Goal: Entertainment & Leisure: Consume media (video, audio)

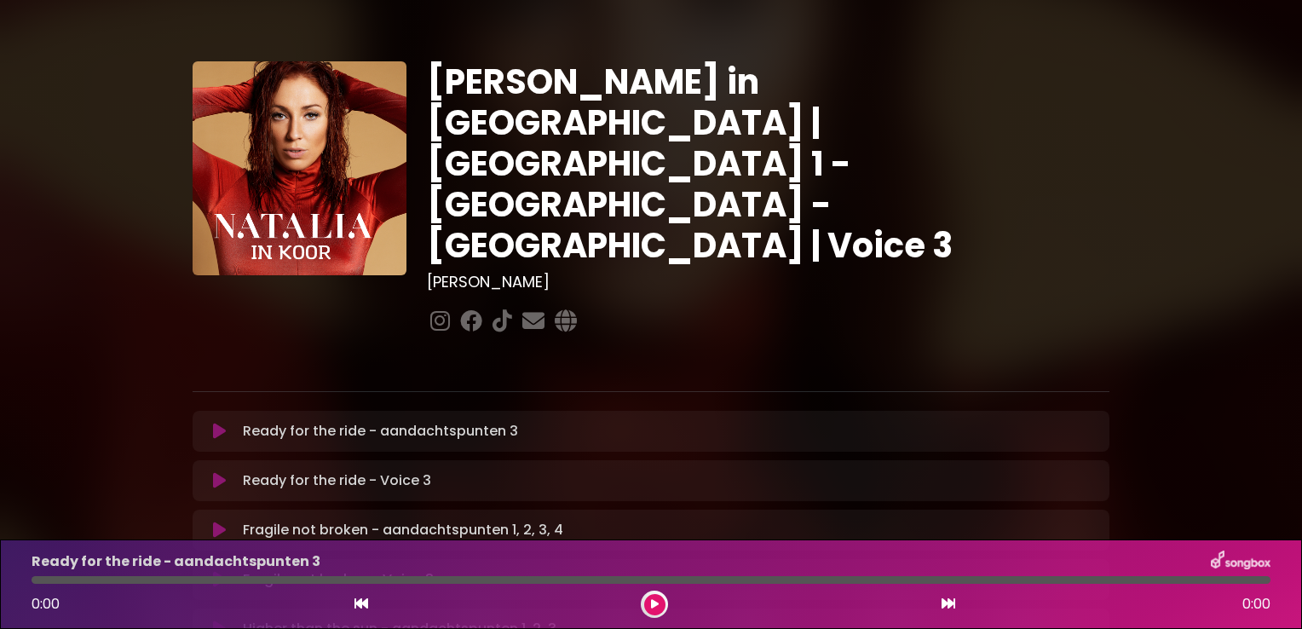
click at [429, 421] on p "Ready for the ride - aandachtspunten 3 Loading Track..." at bounding box center [380, 431] width 275 height 20
click at [222, 423] on icon at bounding box center [219, 431] width 13 height 17
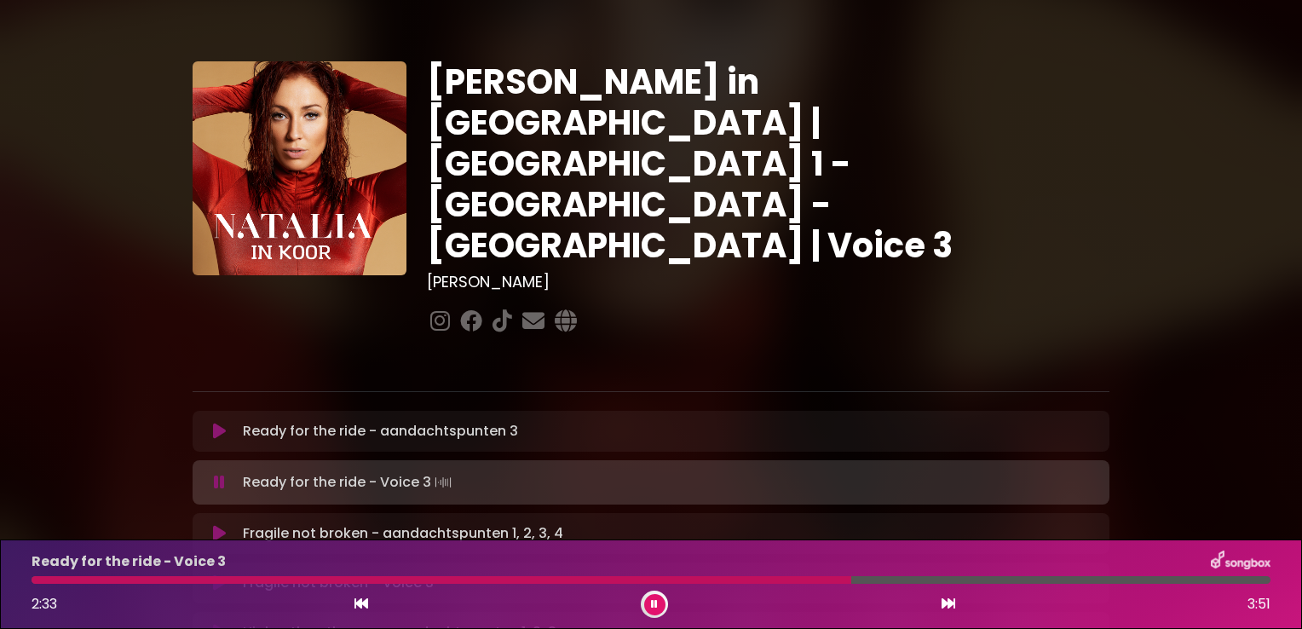
click at [776, 582] on div at bounding box center [442, 580] width 820 height 8
click at [750, 575] on div "Ready for the ride - Voice 3 2:22 3:51" at bounding box center [651, 584] width 1260 height 67
click at [757, 585] on div "Ready for the ride - Voice 3 2:24 3:51" at bounding box center [651, 584] width 1260 height 67
click at [765, 580] on div at bounding box center [422, 580] width 780 height 8
click at [765, 580] on div at bounding box center [420, 580] width 776 height 8
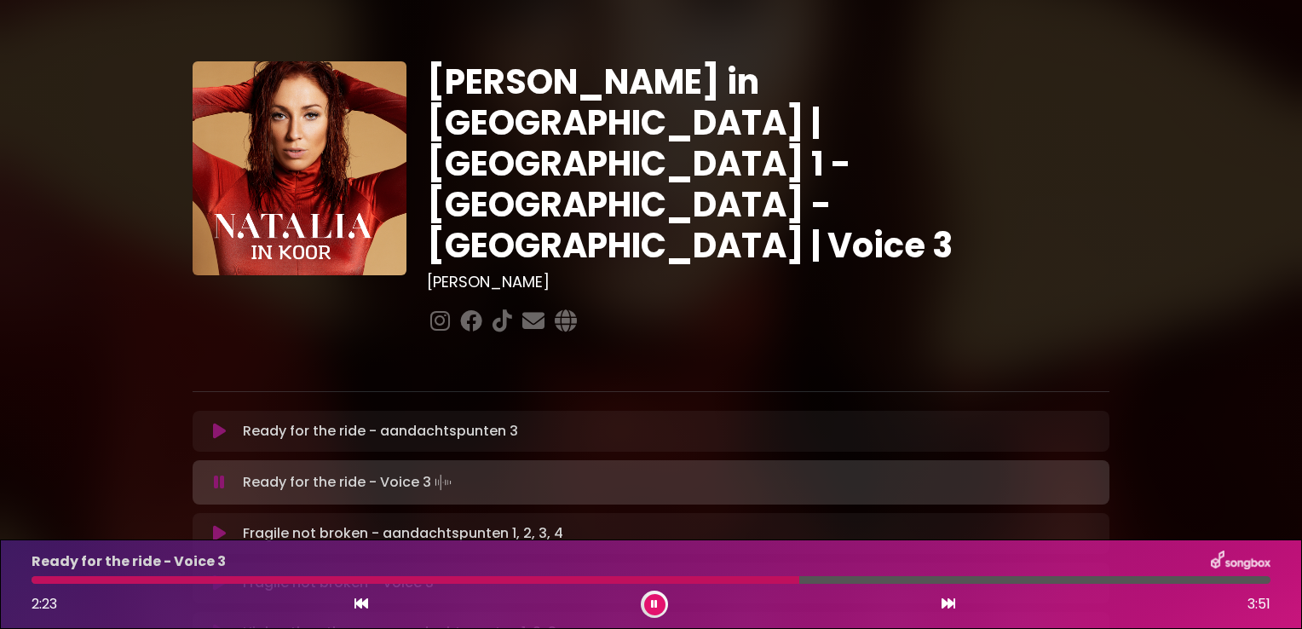
click at [765, 580] on div at bounding box center [416, 580] width 768 height 8
click at [765, 580] on div at bounding box center [417, 580] width 770 height 8
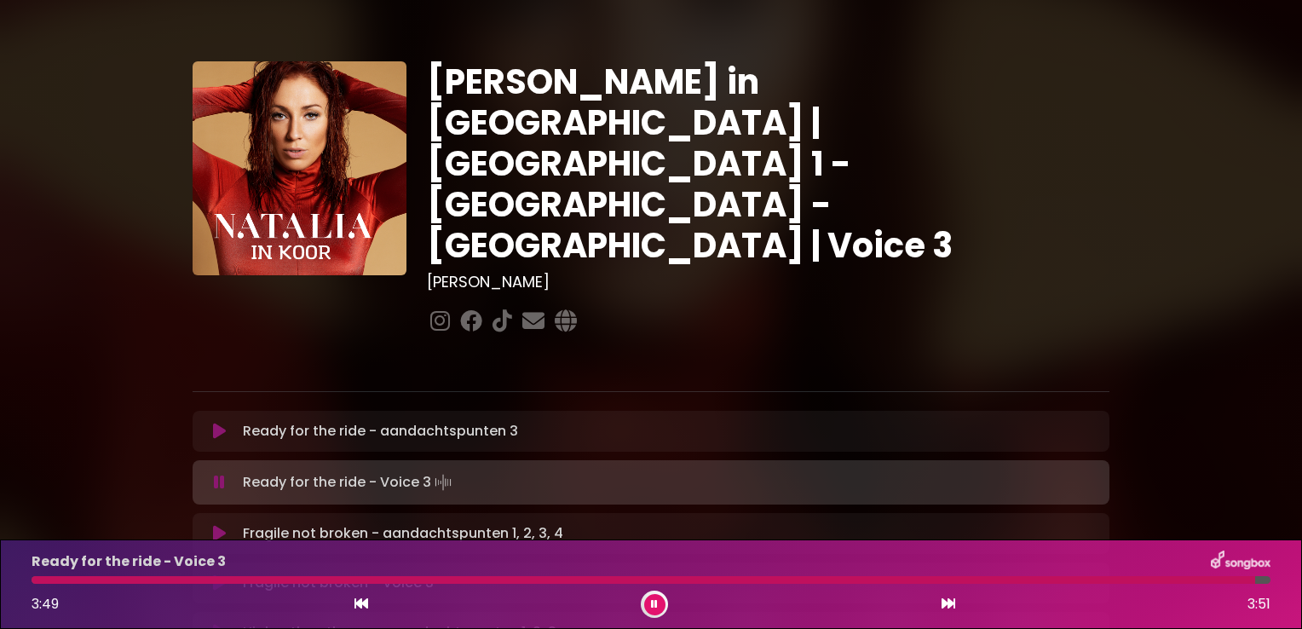
click at [226, 525] on button at bounding box center [219, 533] width 33 height 17
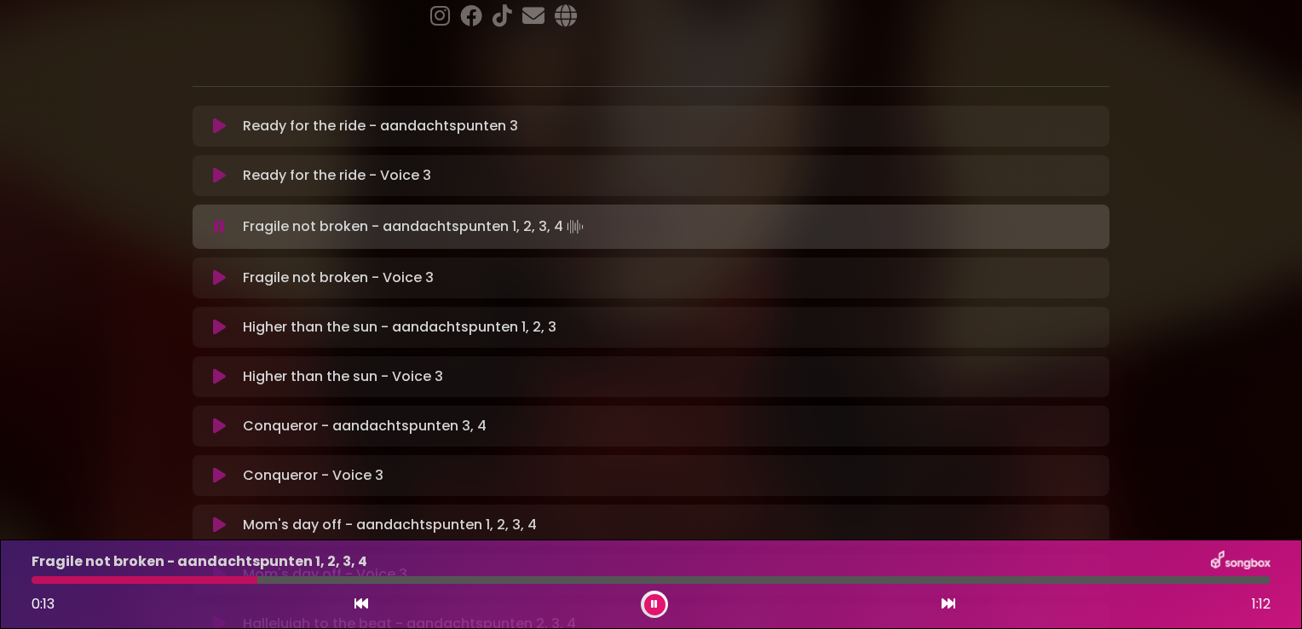
scroll to position [273, 0]
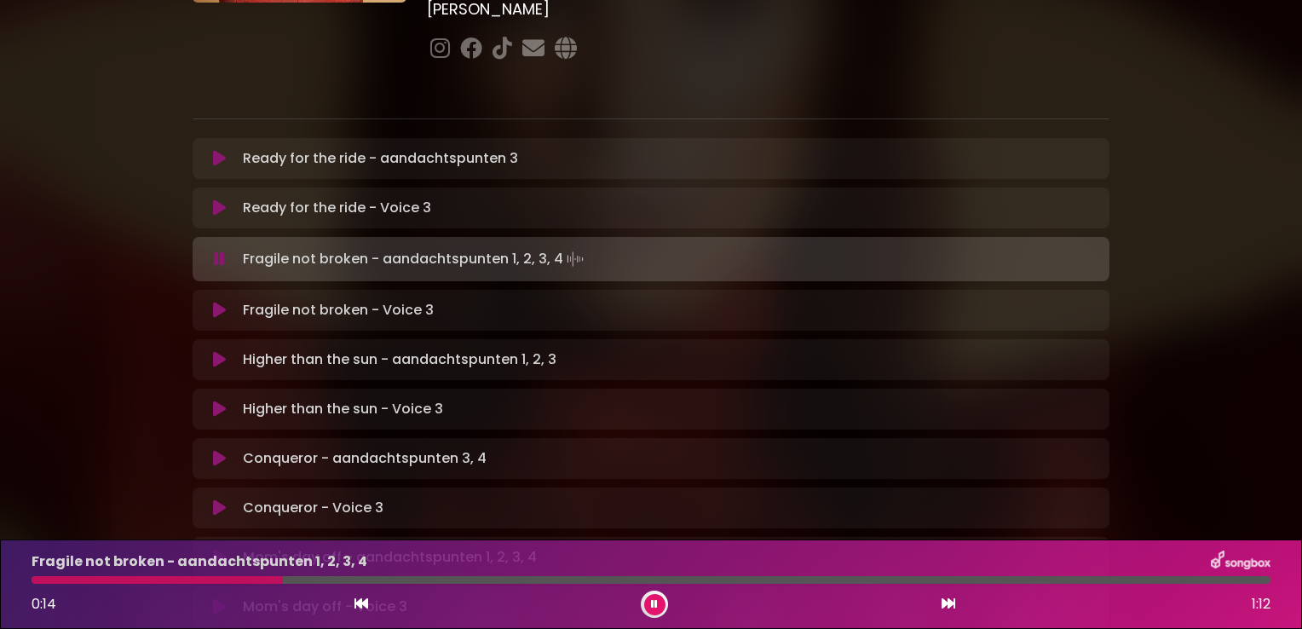
click at [225, 251] on button at bounding box center [219, 259] width 33 height 17
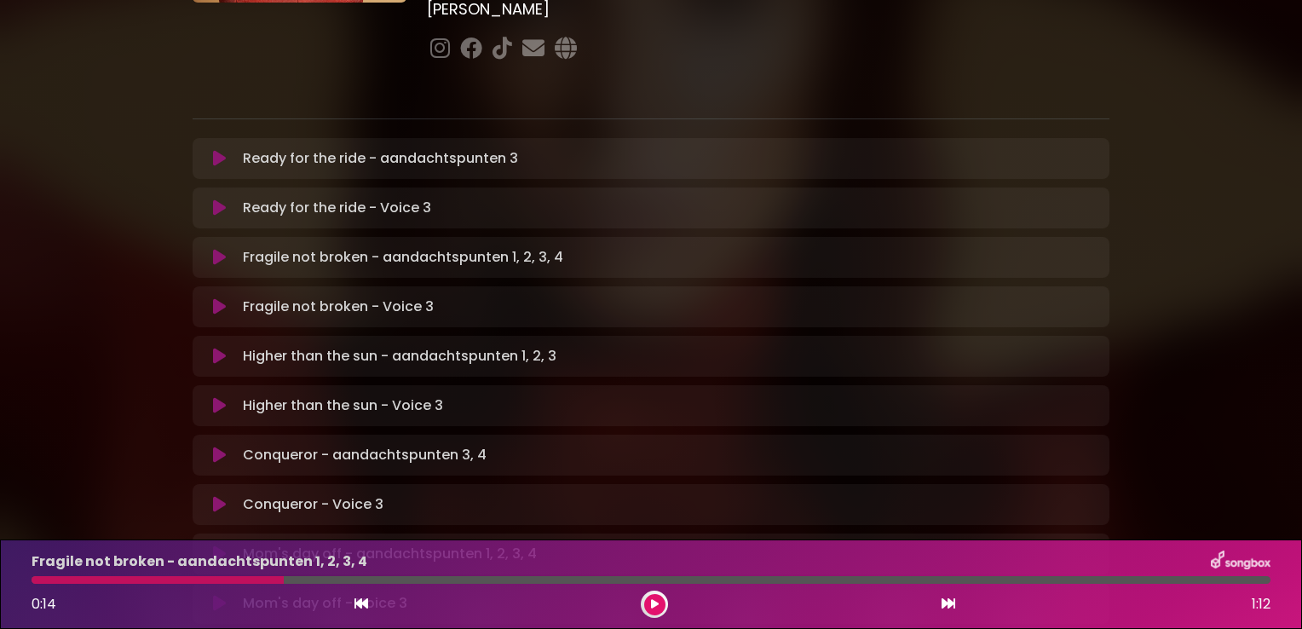
click at [211, 249] on button at bounding box center [219, 257] width 33 height 17
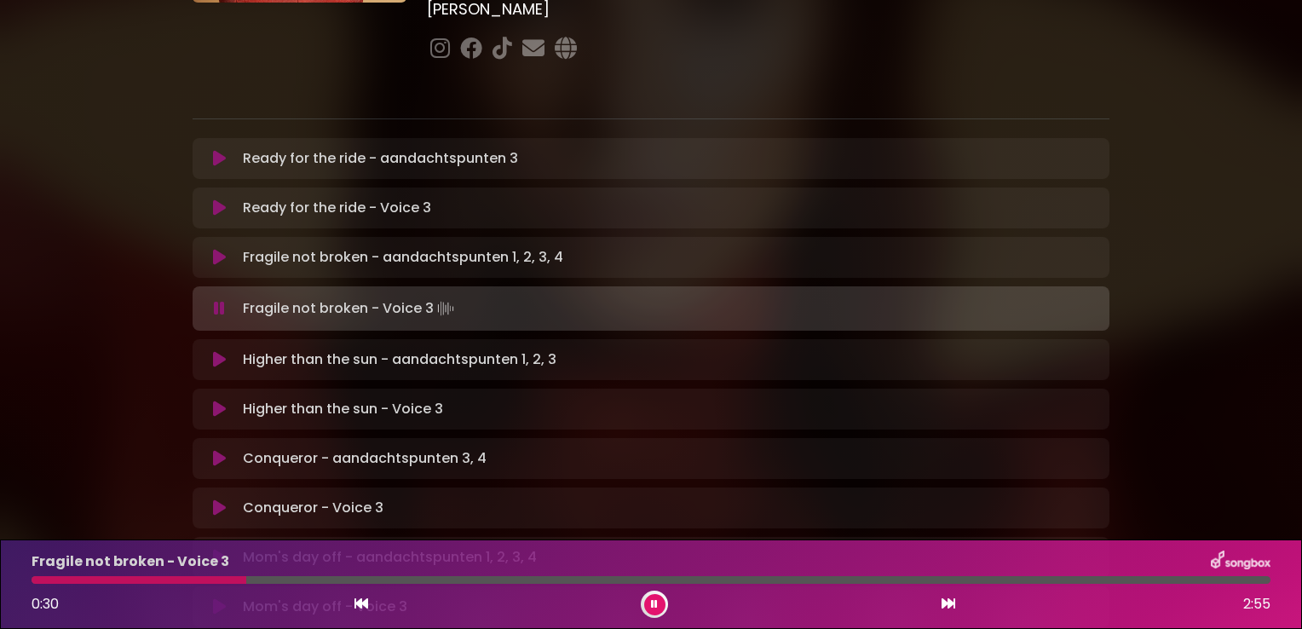
click at [211, 249] on button at bounding box center [219, 257] width 33 height 17
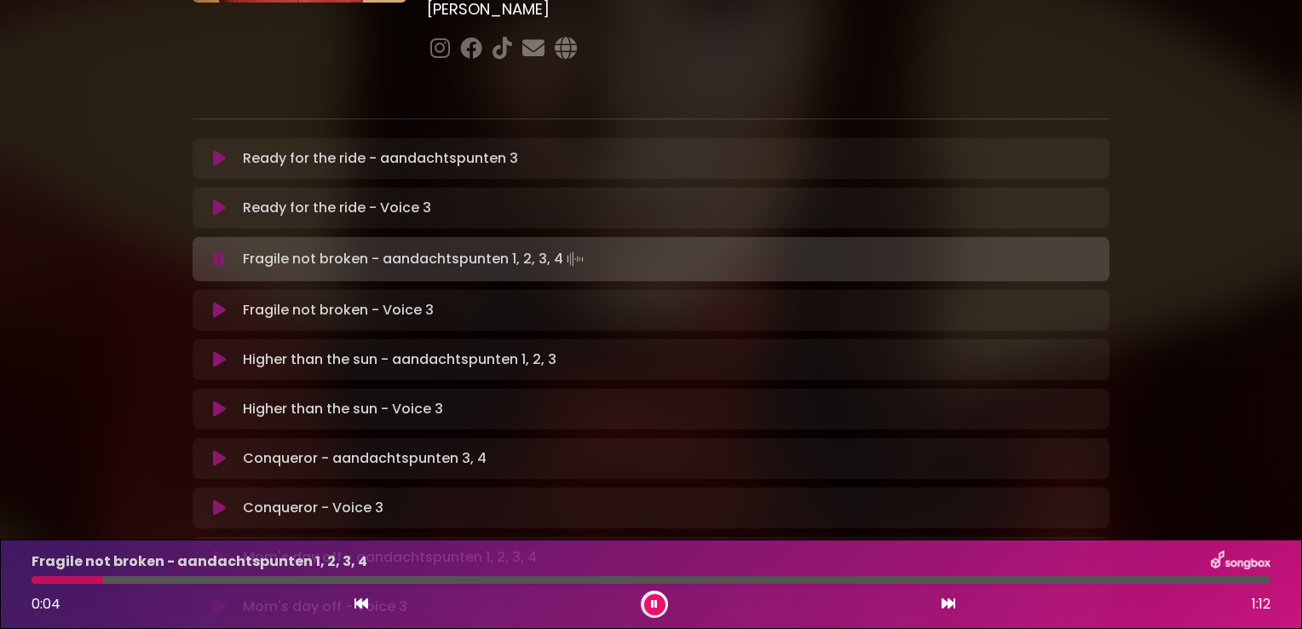
click at [218, 302] on icon at bounding box center [219, 310] width 13 height 17
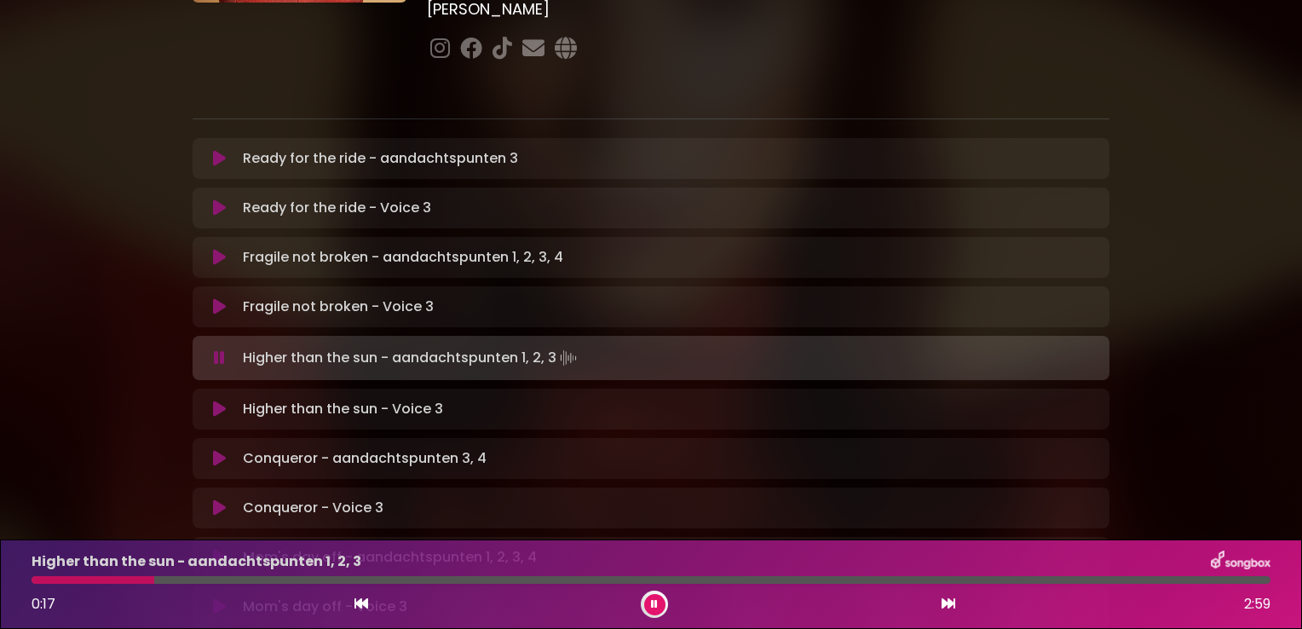
click at [222, 401] on icon at bounding box center [219, 409] width 13 height 17
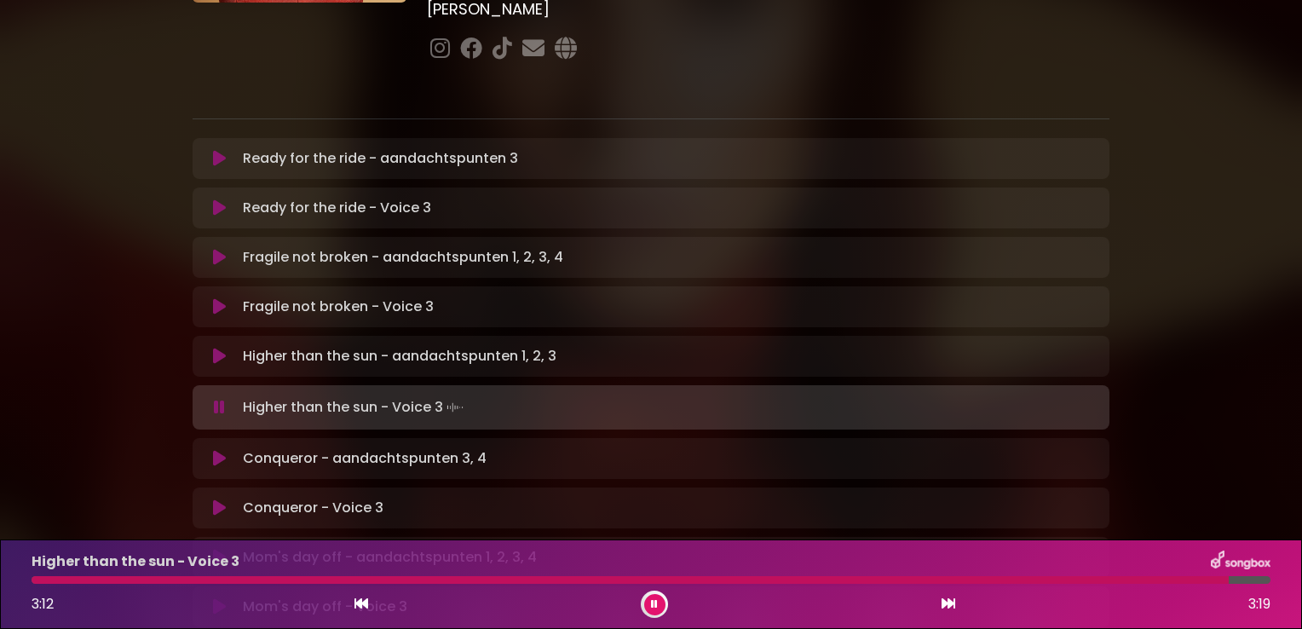
click at [222, 499] on icon at bounding box center [219, 507] width 13 height 17
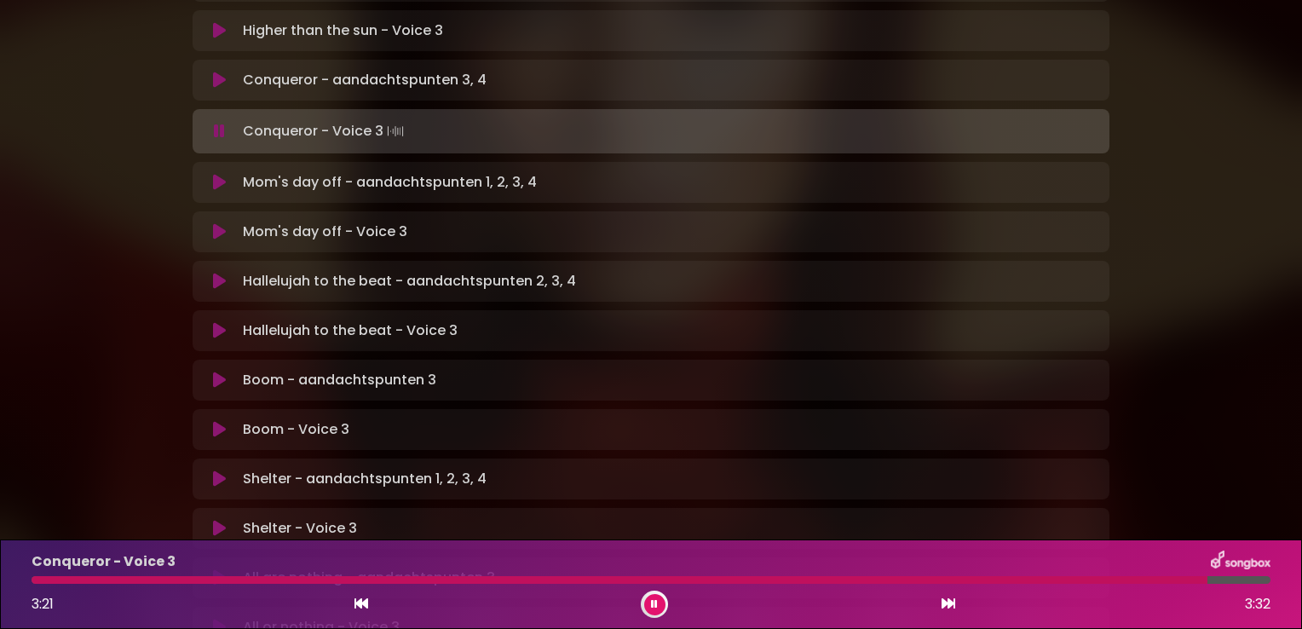
scroll to position [682, 0]
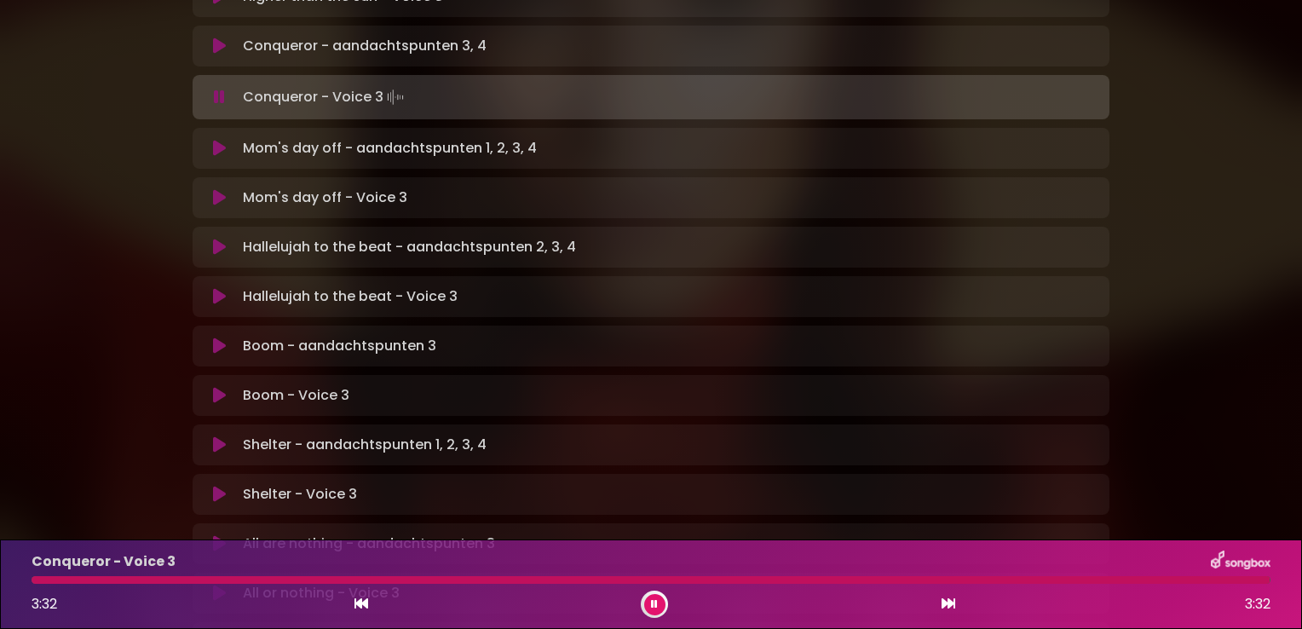
click at [216, 189] on icon at bounding box center [219, 197] width 13 height 17
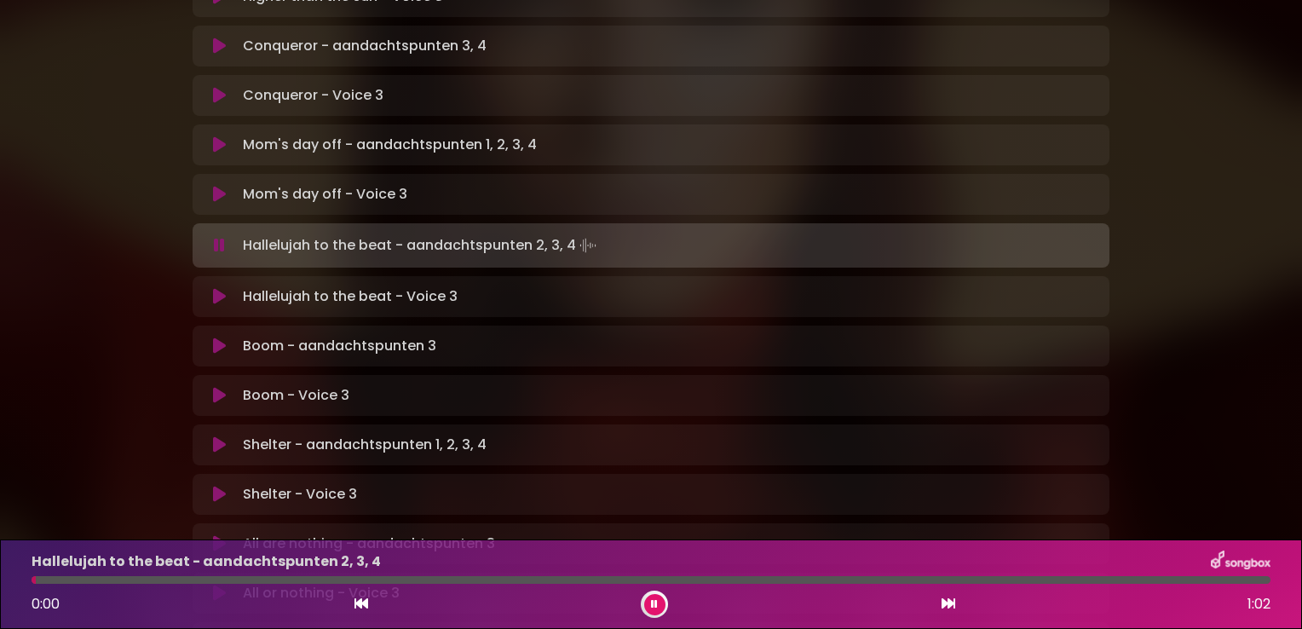
click at [213, 288] on icon at bounding box center [219, 296] width 13 height 17
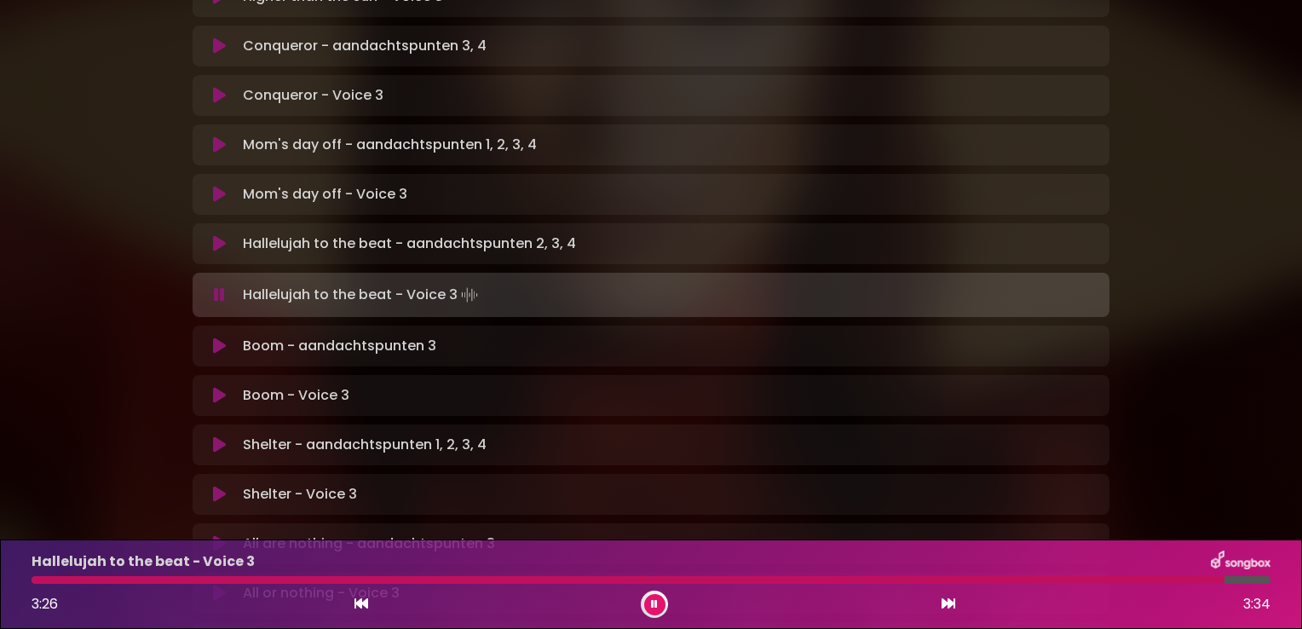
click at [218, 387] on icon at bounding box center [219, 395] width 13 height 17
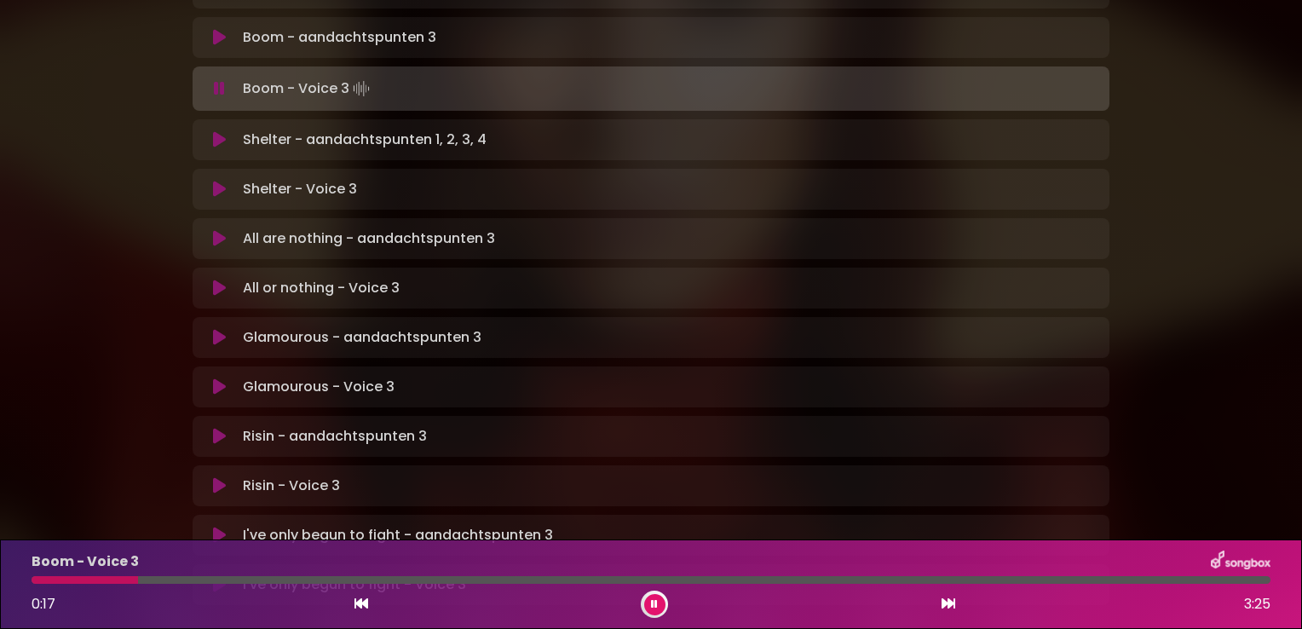
scroll to position [989, 0]
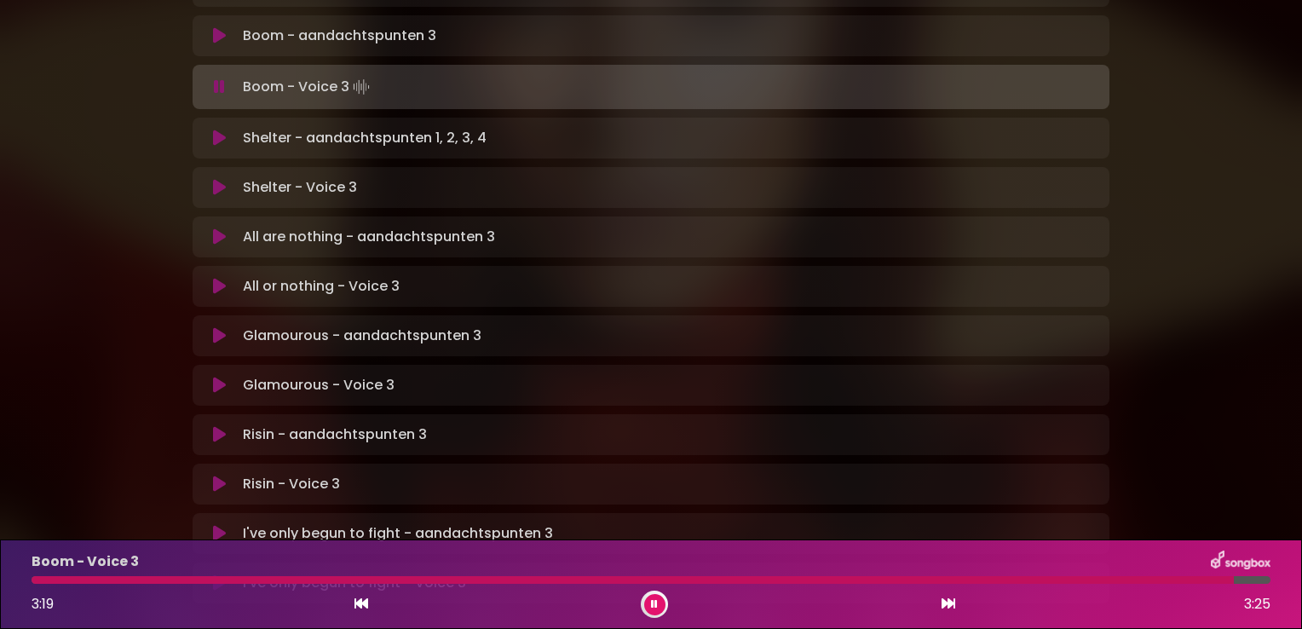
click at [217, 179] on icon at bounding box center [219, 187] width 13 height 17
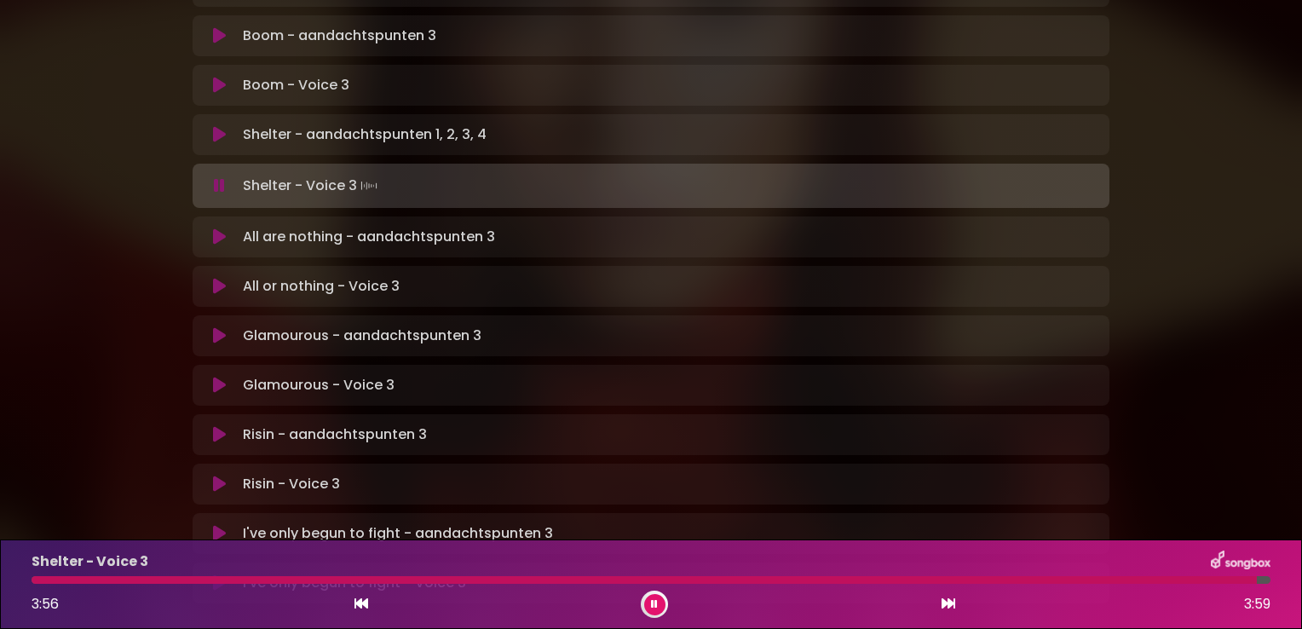
click at [219, 278] on icon at bounding box center [219, 286] width 13 height 17
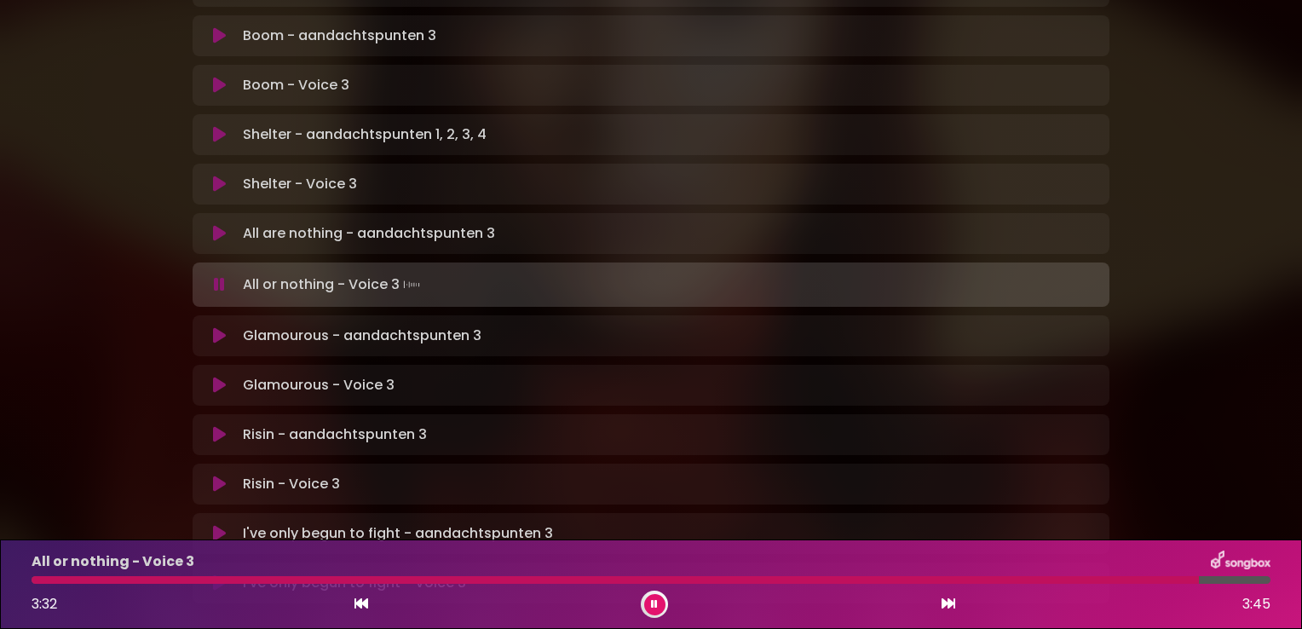
click at [1152, 581] on div at bounding box center [616, 580] width 1168 height 8
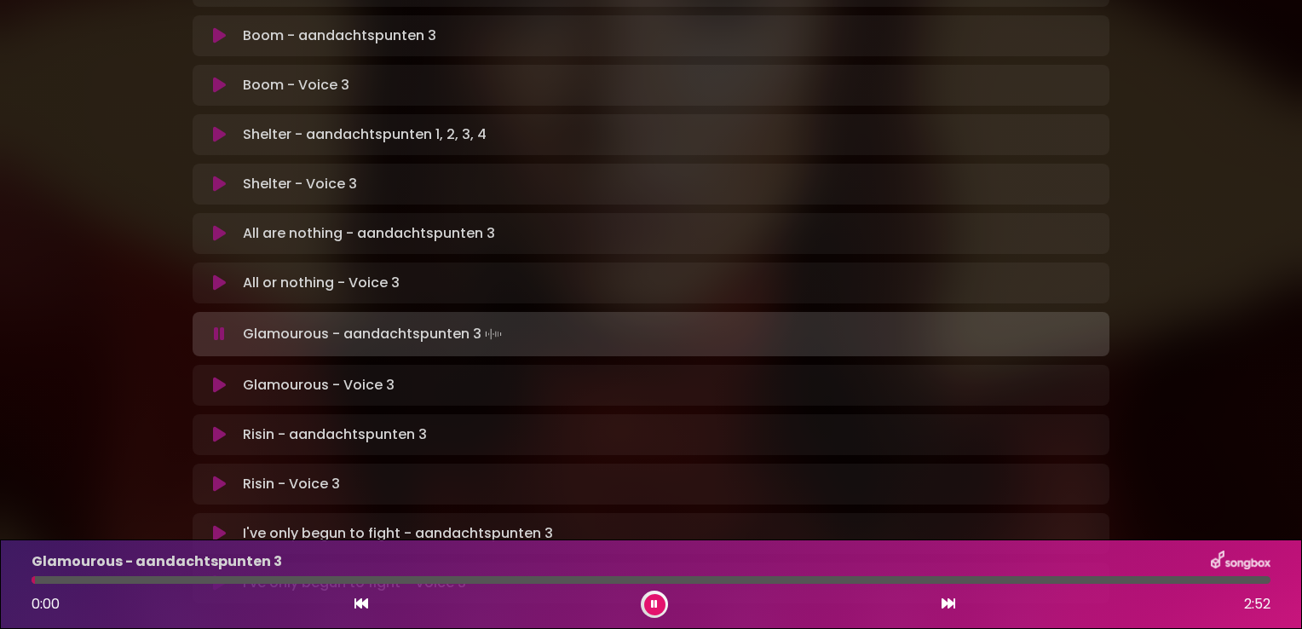
click at [211, 326] on button at bounding box center [219, 334] width 33 height 17
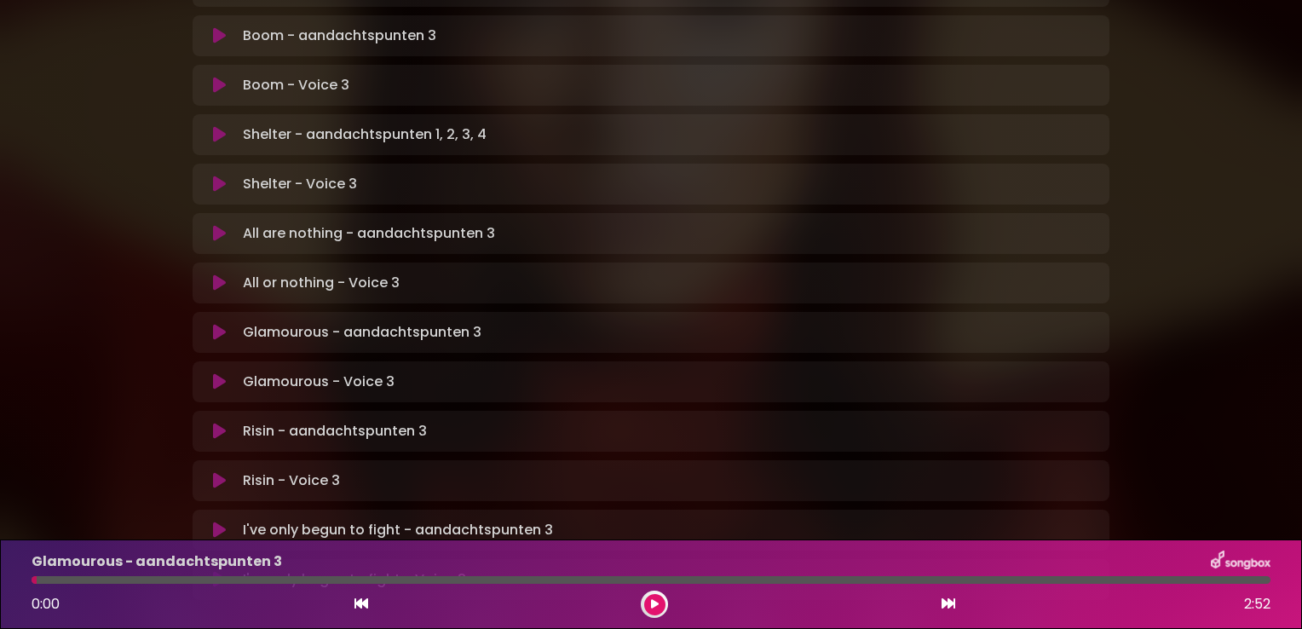
click at [211, 324] on button at bounding box center [219, 332] width 33 height 17
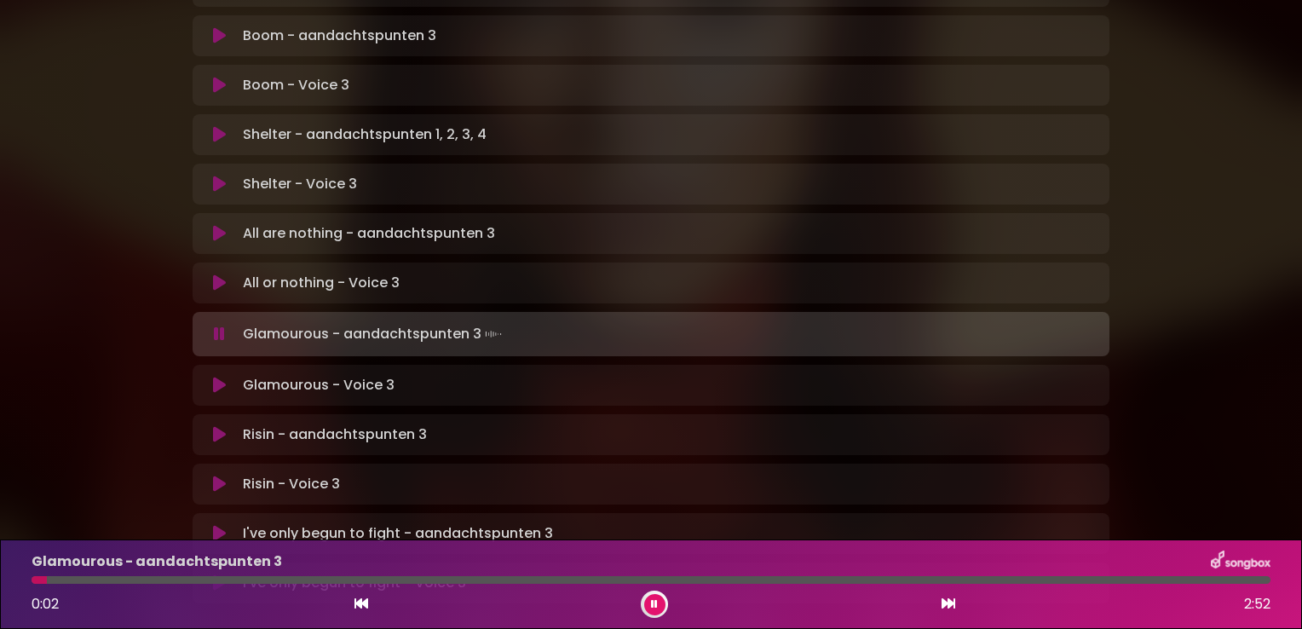
click at [214, 326] on icon at bounding box center [219, 334] width 11 height 17
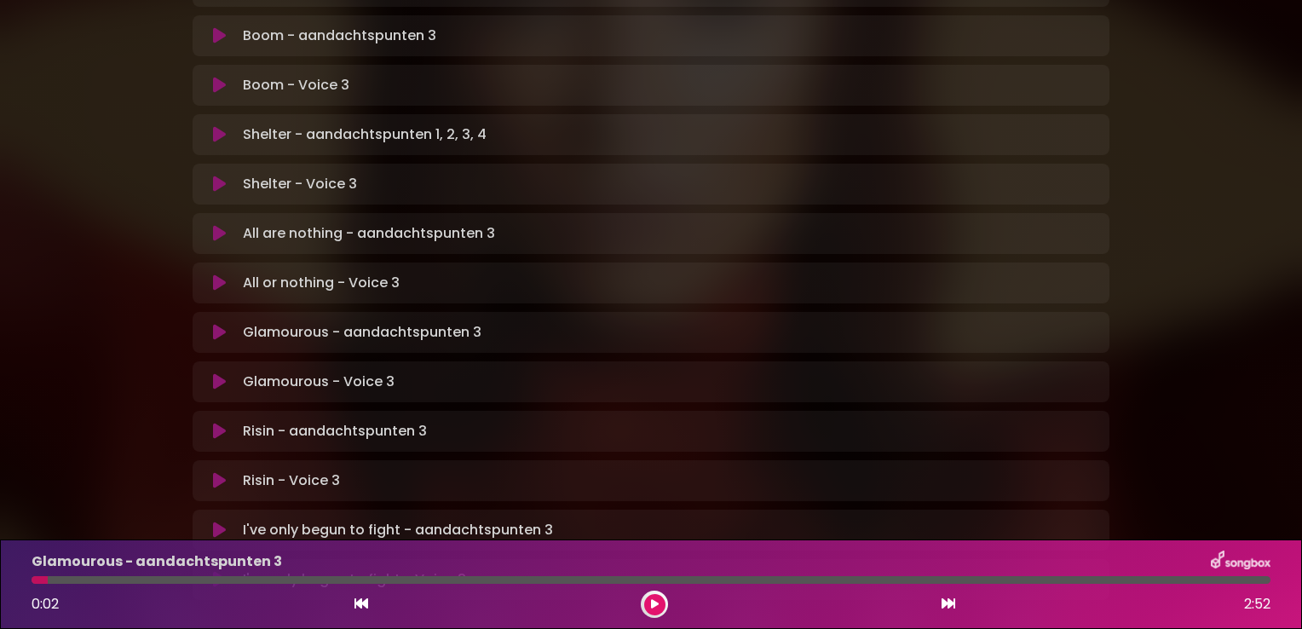
click at [215, 373] on icon at bounding box center [219, 381] width 13 height 17
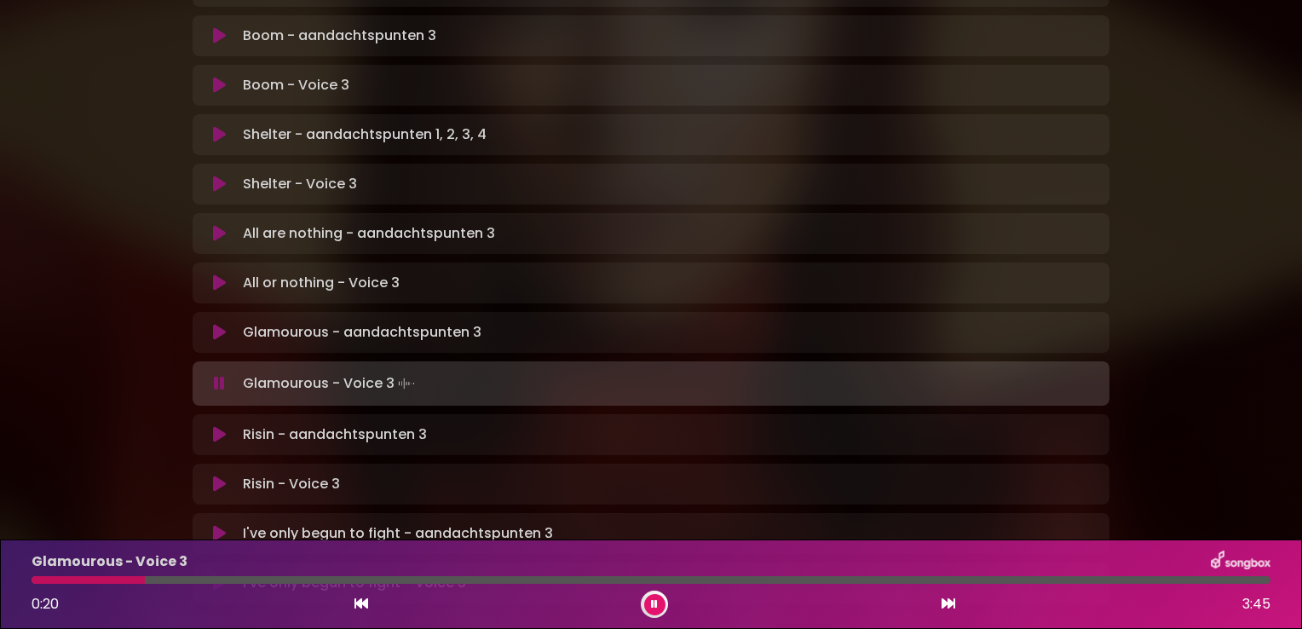
click at [795, 414] on div "Risin - aandachtspunten 3 Loading Track..." at bounding box center [651, 434] width 917 height 41
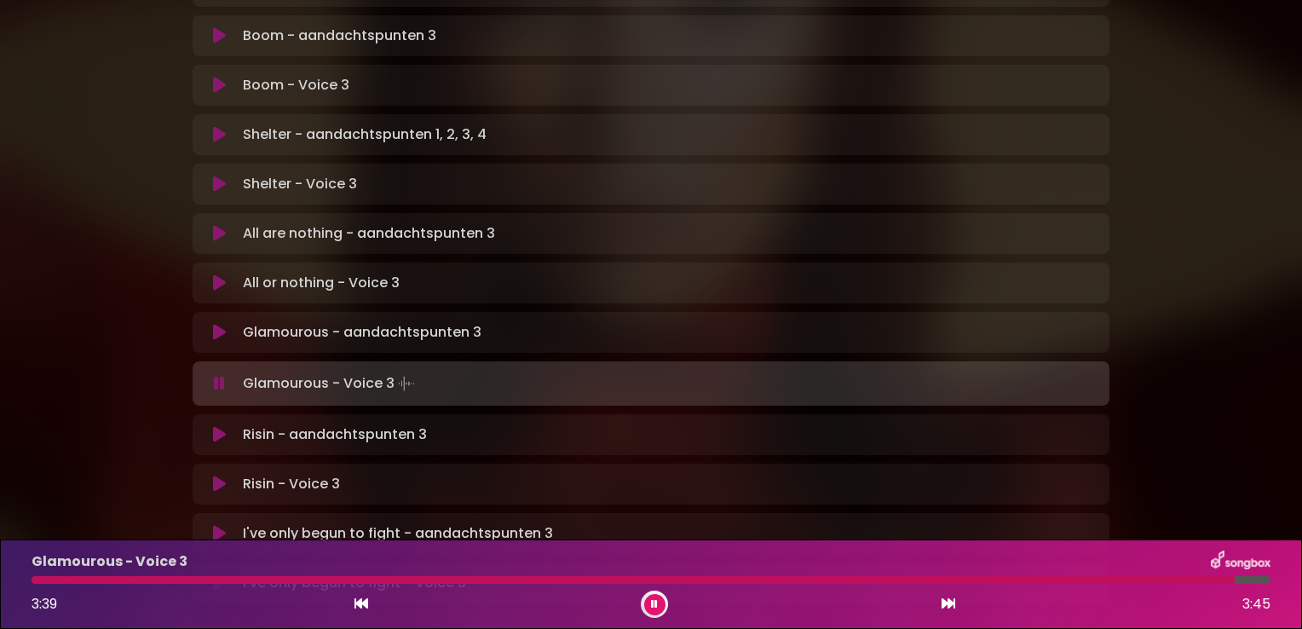
click at [317, 474] on p "Risin - Voice 3 Loading Track..." at bounding box center [291, 484] width 97 height 20
click at [225, 375] on button at bounding box center [219, 383] width 33 height 17
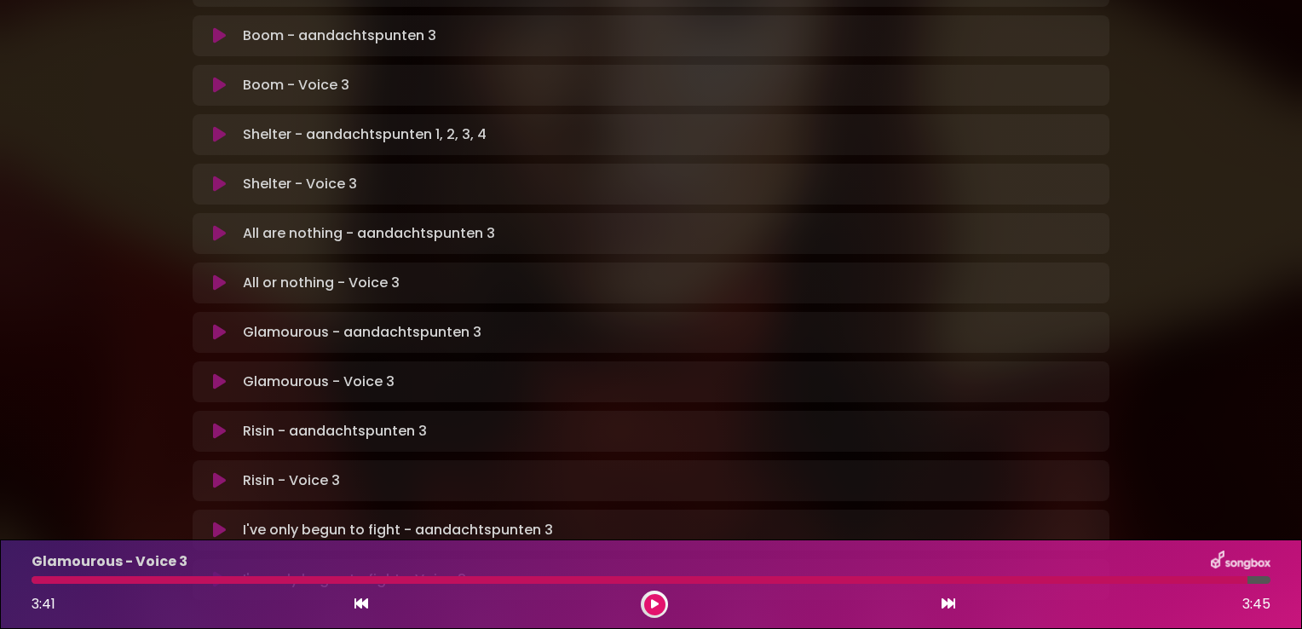
click at [218, 472] on icon at bounding box center [219, 480] width 13 height 17
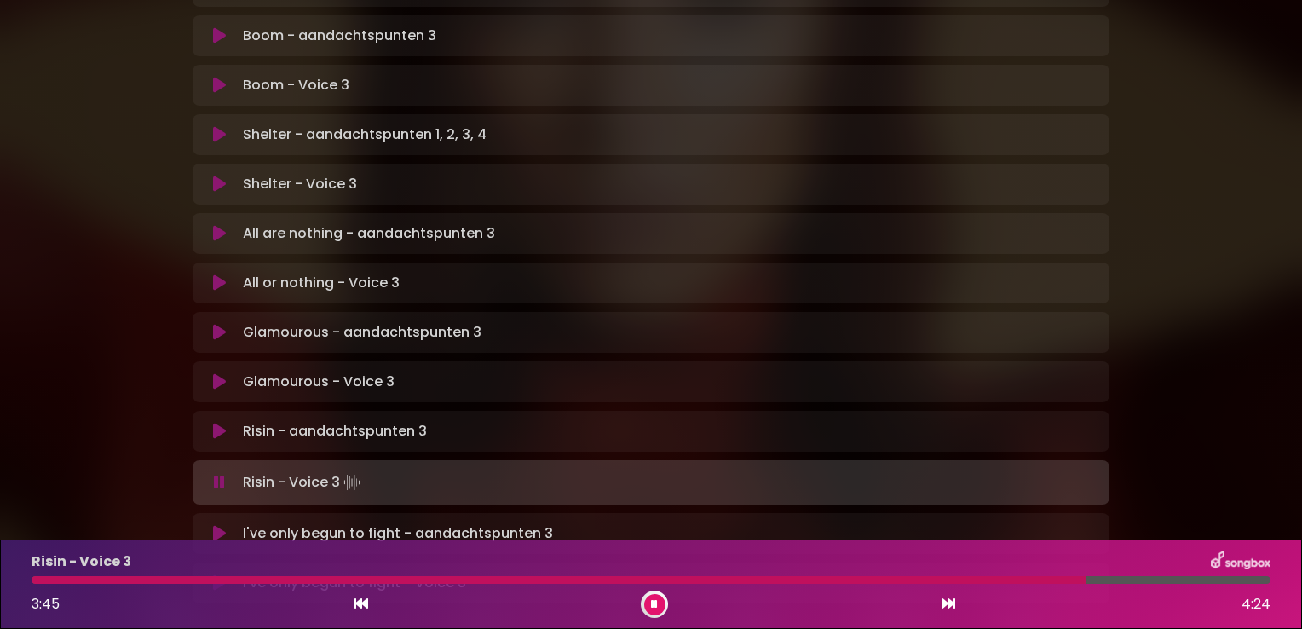
click at [218, 474] on icon at bounding box center [219, 482] width 11 height 17
